Goal: Find specific page/section: Find specific page/section

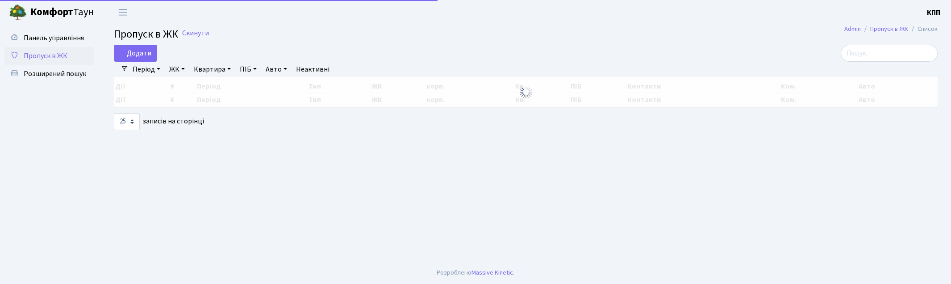
select select "25"
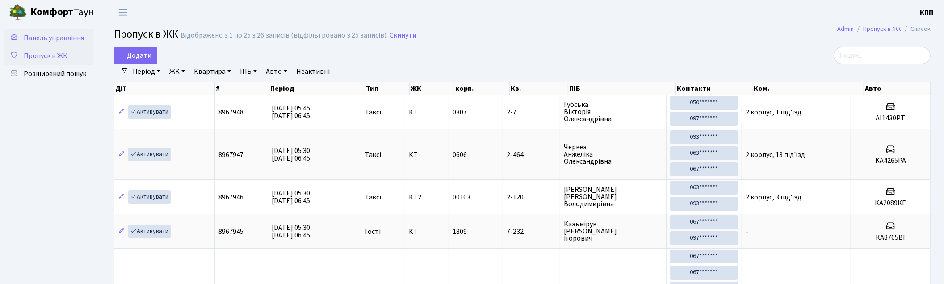
click at [68, 39] on span "Панель управління" at bounding box center [54, 38] width 60 height 10
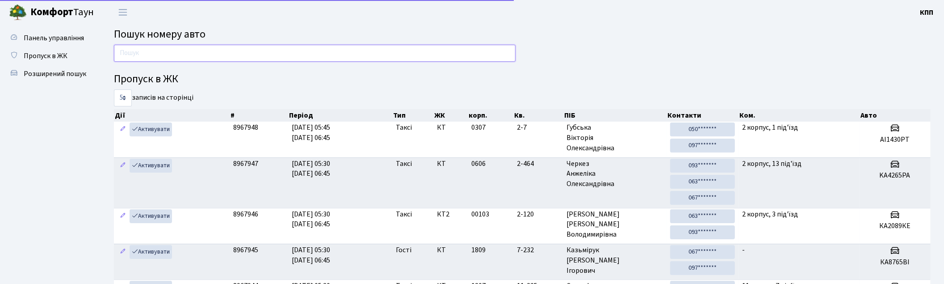
click at [142, 54] on input "text" at bounding box center [314, 53] width 401 height 17
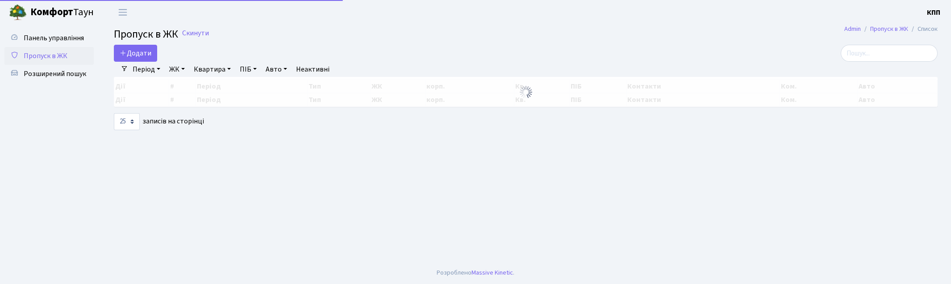
select select "25"
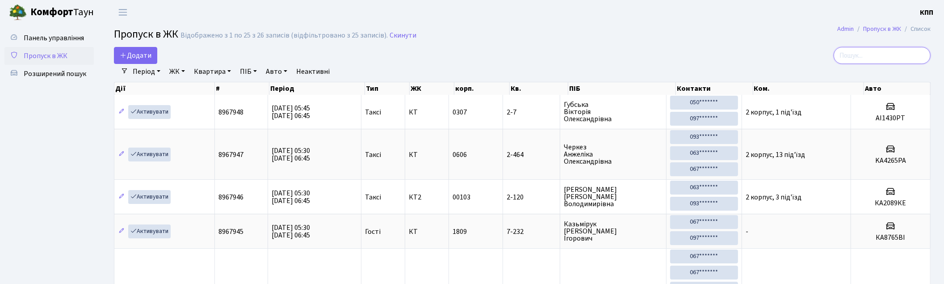
click at [847, 56] on input "search" at bounding box center [881, 55] width 97 height 17
